Goal: Task Accomplishment & Management: Manage account settings

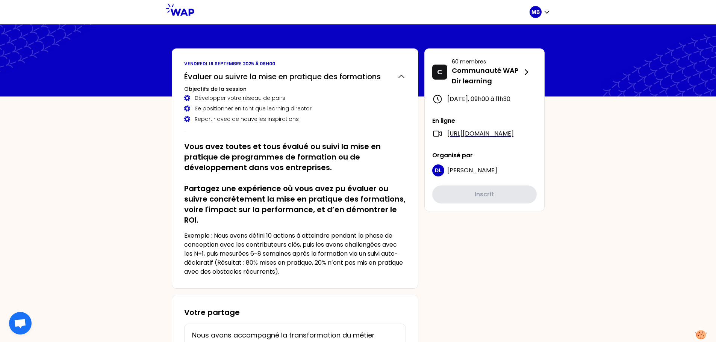
scroll to position [225, 0]
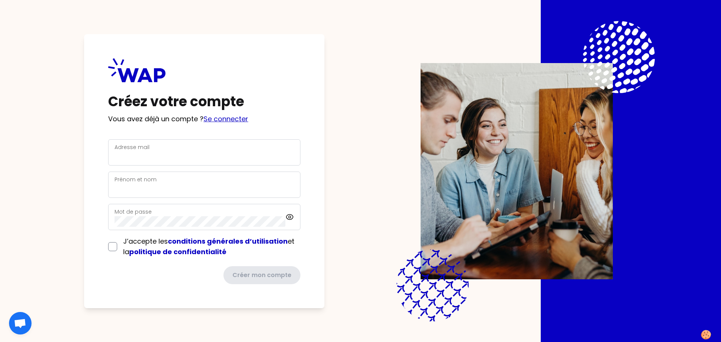
click at [220, 114] on p "Vous avez déjà un compte ? Se connecter" at bounding box center [204, 119] width 192 height 11
click at [221, 118] on link "Se connecter" at bounding box center [226, 118] width 45 height 9
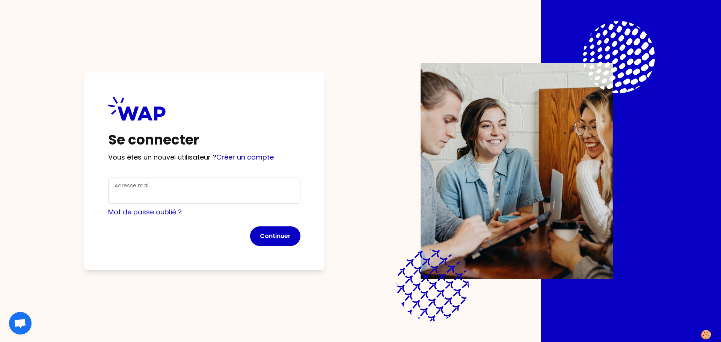
click at [208, 182] on div "Adresse mail" at bounding box center [205, 191] width 180 height 20
click at [209, 192] on input "Adresse mail" at bounding box center [205, 195] width 180 height 11
type input "[PERSON_NAME][EMAIL_ADDRESS][DOMAIN_NAME]"
click at [263, 235] on button "Continuer" at bounding box center [275, 237] width 50 height 20
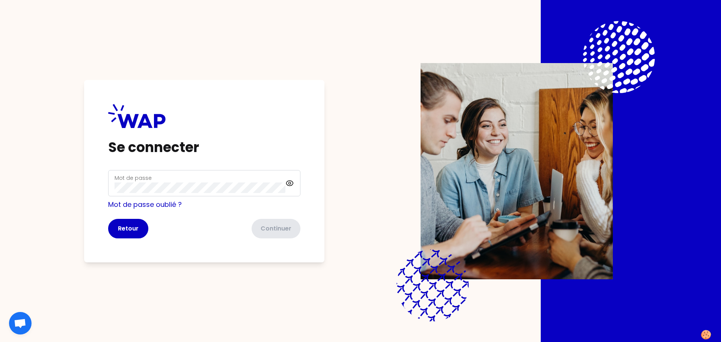
click at [183, 173] on div "Mot de passe" at bounding box center [204, 183] width 192 height 26
click at [184, 177] on div "Mot de passe" at bounding box center [200, 184] width 171 height 20
click at [292, 236] on button "Continuer" at bounding box center [275, 229] width 50 height 20
